Goal: Task Accomplishment & Management: Use online tool/utility

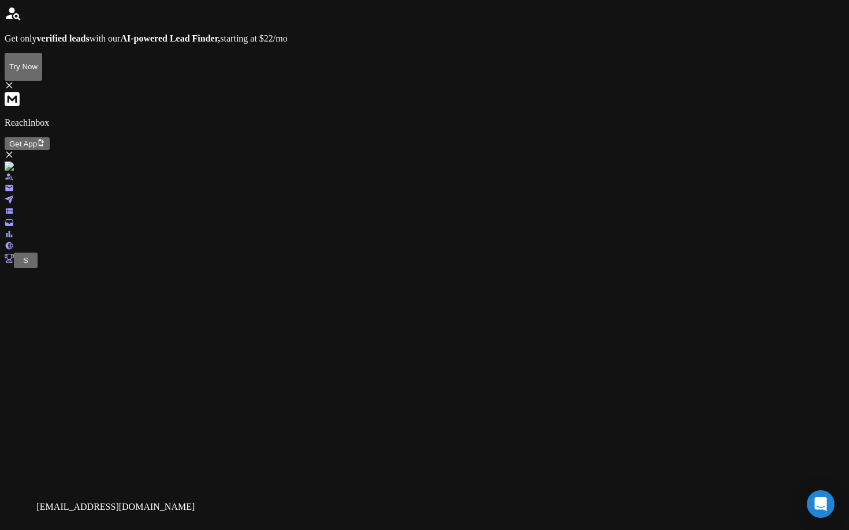
click at [23, 265] on span "S" at bounding box center [25, 260] width 5 height 9
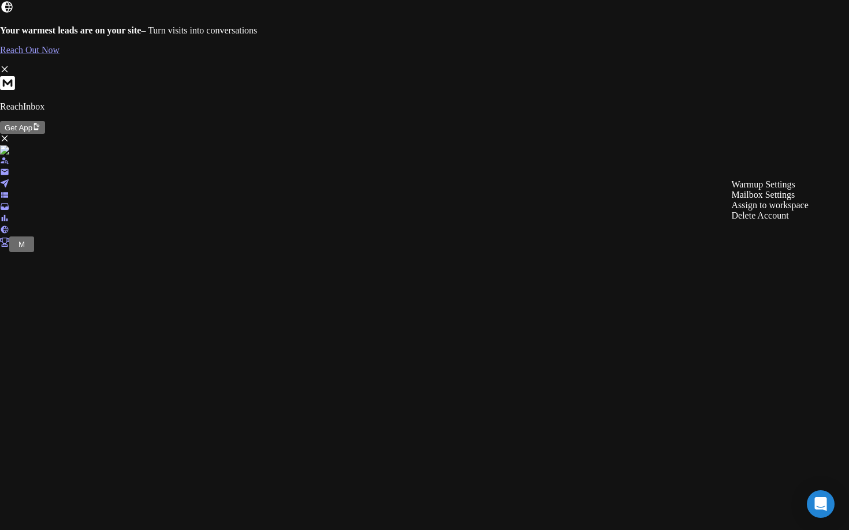
click at [783, 200] on div "Mailbox Settings" at bounding box center [769, 195] width 77 height 10
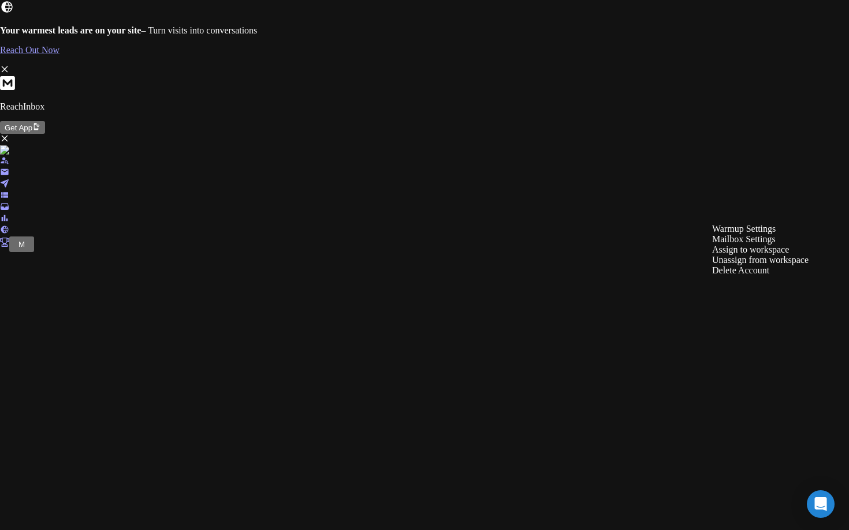
click at [757, 245] on div "Mailbox Settings" at bounding box center [760, 239] width 96 height 10
drag, startPoint x: 247, startPoint y: 295, endPoint x: 784, endPoint y: 307, distance: 537.5
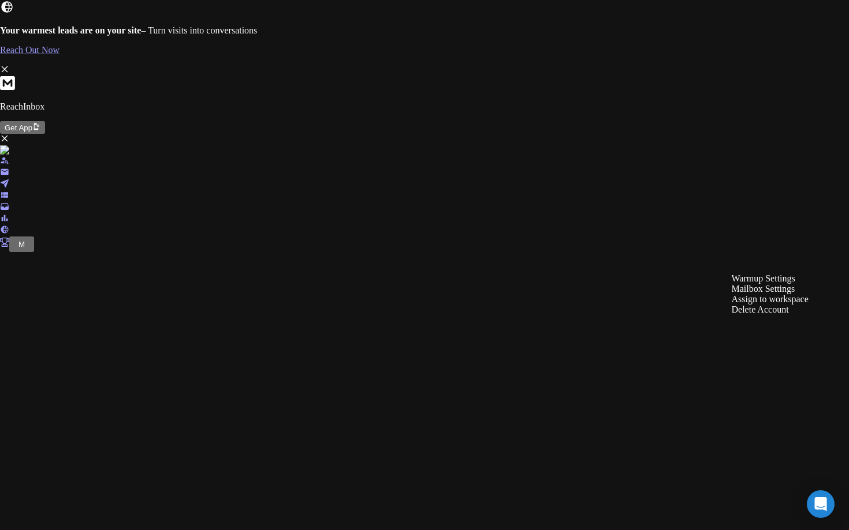
click at [801, 294] on div "Mailbox Settings" at bounding box center [769, 289] width 77 height 10
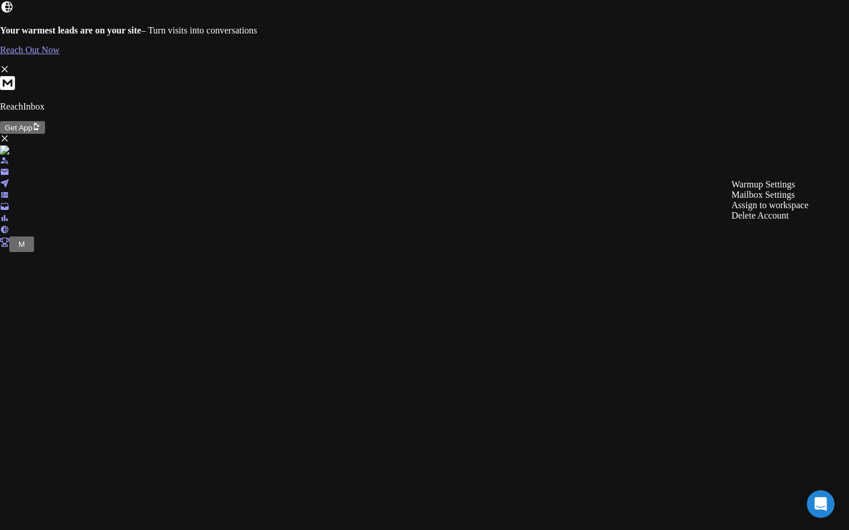
click at [767, 200] on div "Mailbox Settings" at bounding box center [769, 195] width 77 height 10
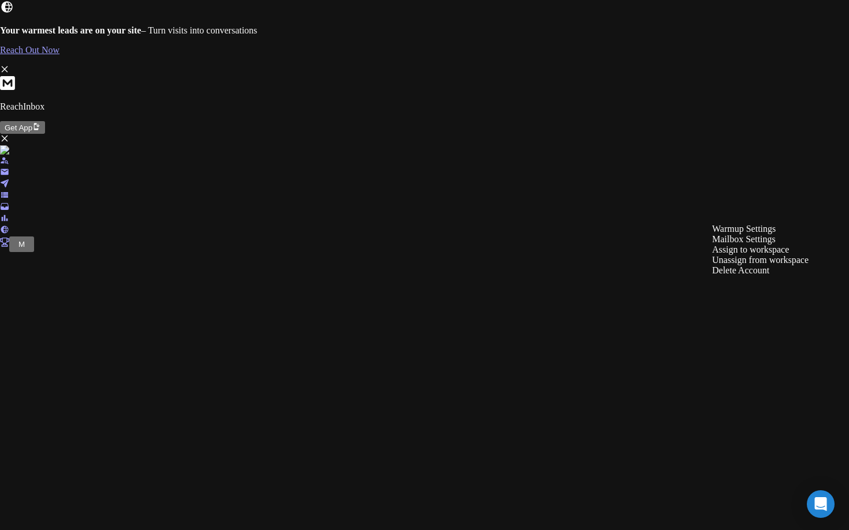
click at [773, 245] on div "Mailbox Settings" at bounding box center [760, 239] width 96 height 10
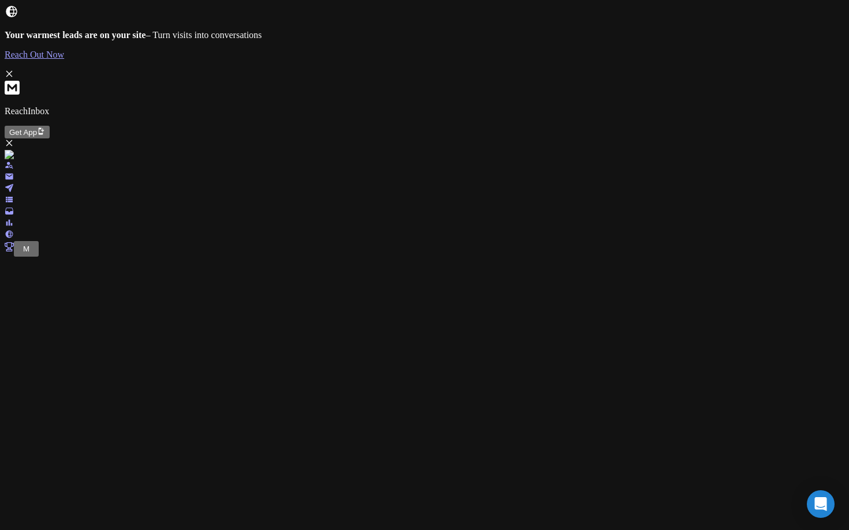
scroll to position [6, 0]
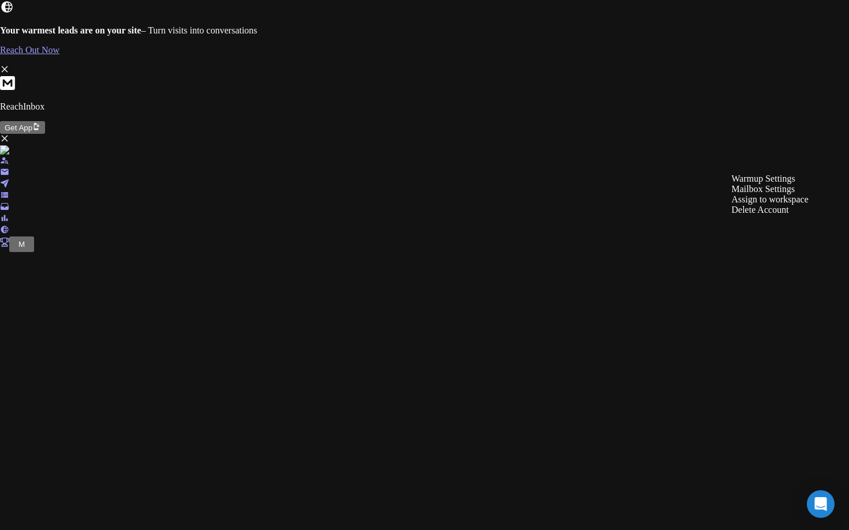
click at [801, 195] on div "Mailbox Settings" at bounding box center [769, 189] width 77 height 10
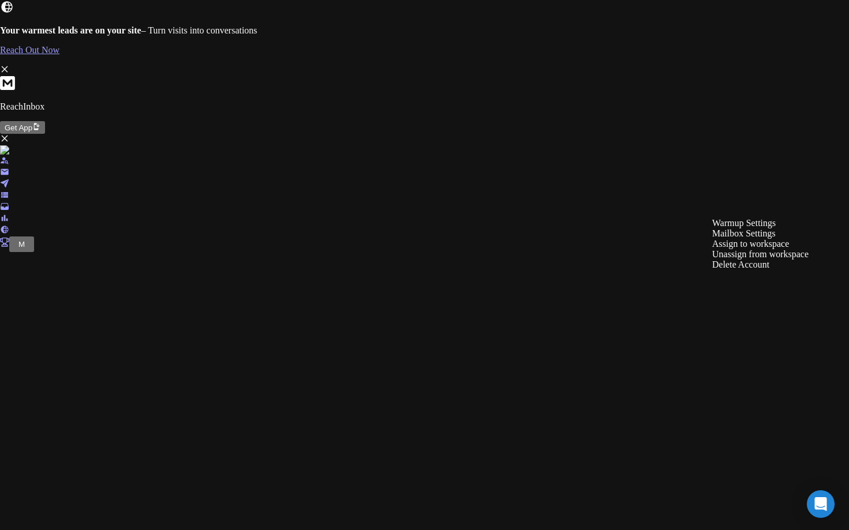
click at [775, 239] on div "Mailbox Settings" at bounding box center [760, 234] width 96 height 10
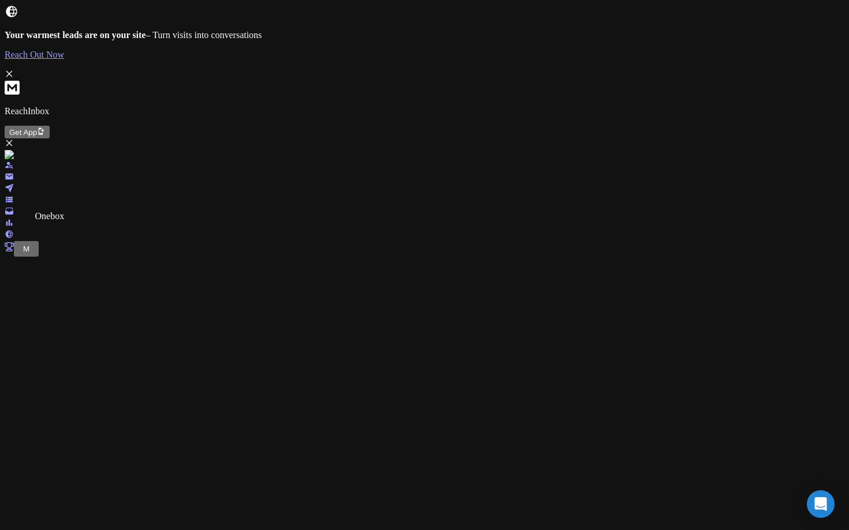
click at [13, 215] on icon at bounding box center [9, 211] width 8 height 7
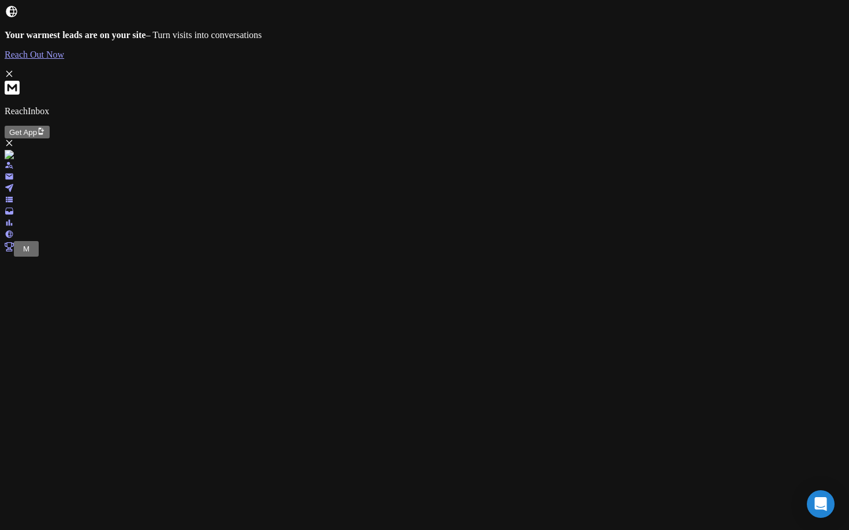
type input "**********"
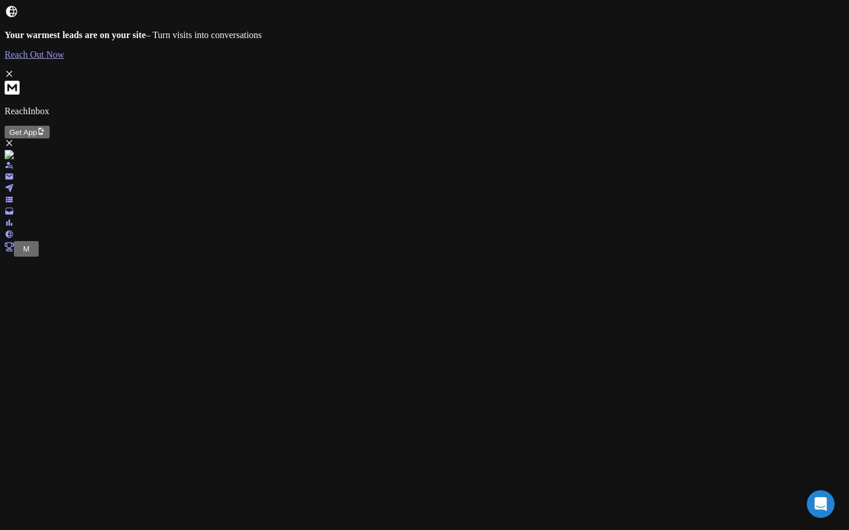
type input "**********"
click at [10, 185] on link at bounding box center [9, 190] width 9 height 10
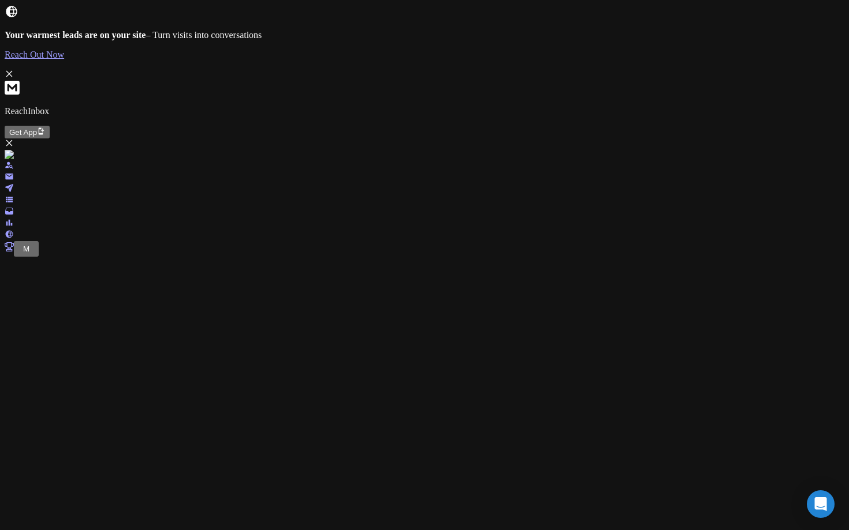
scroll to position [25, 0]
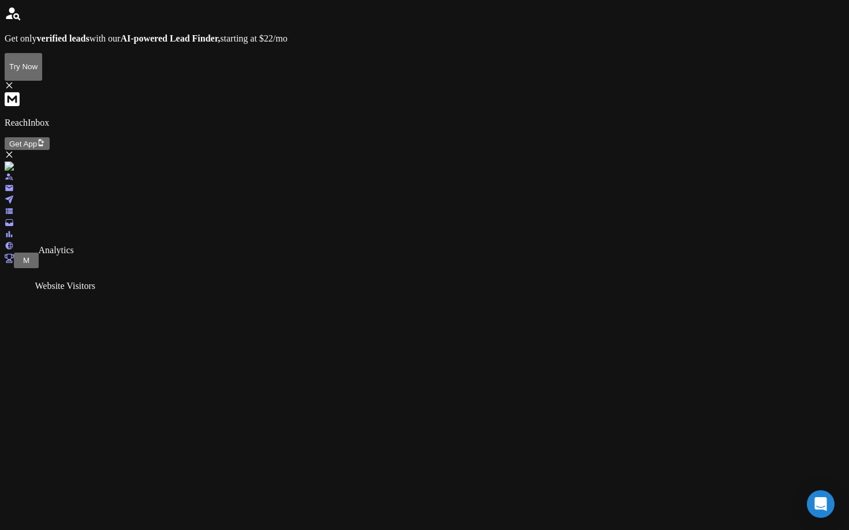
click at [5, 249] on div "M" at bounding box center [424, 415] width 839 height 507
